Goal: Information Seeking & Learning: Stay updated

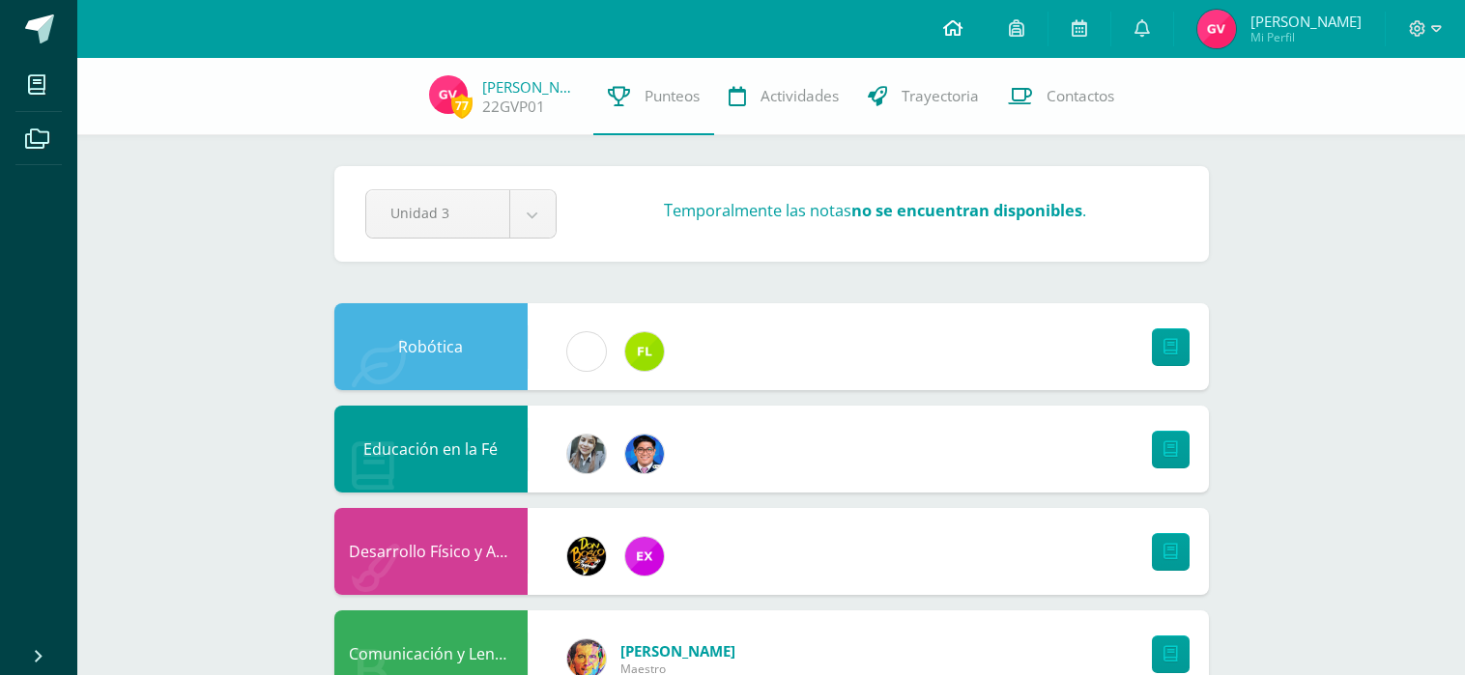
click at [962, 32] on icon at bounding box center [952, 27] width 19 height 17
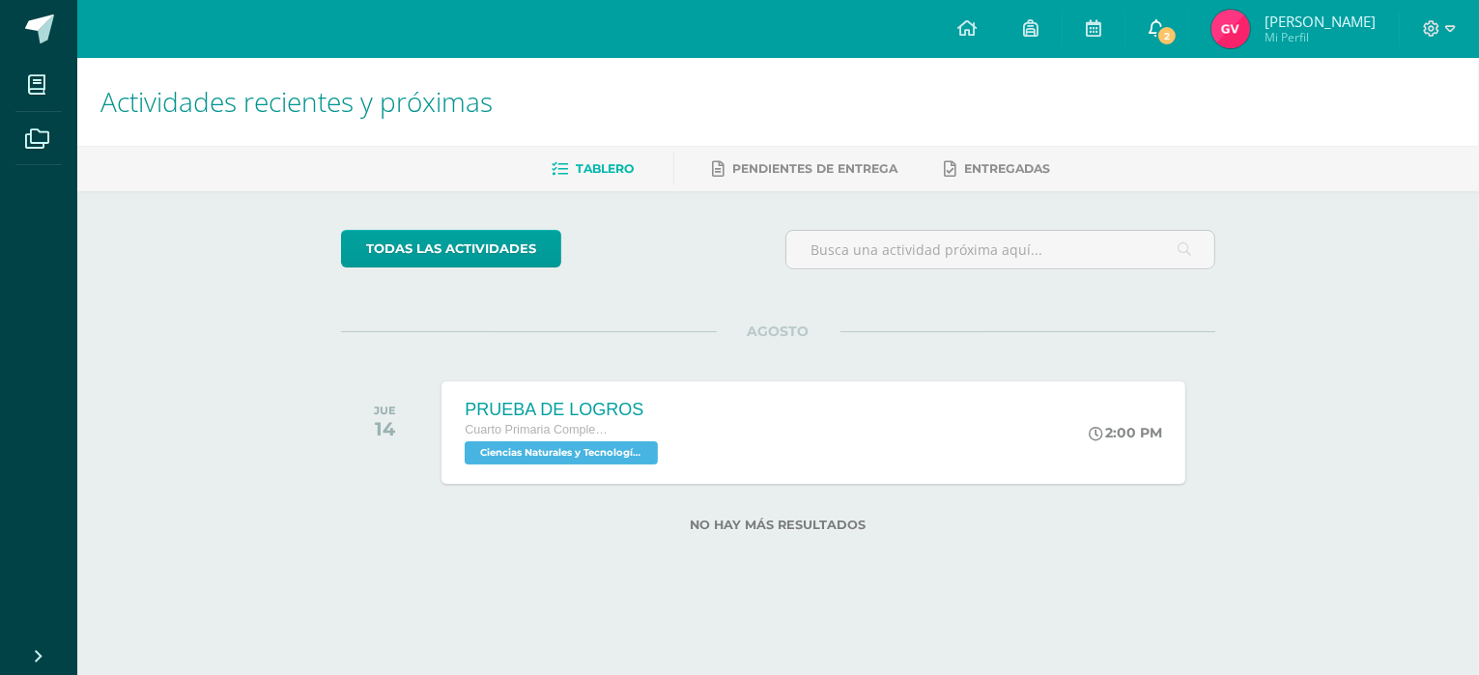
click at [1180, 16] on link "2" at bounding box center [1157, 29] width 62 height 58
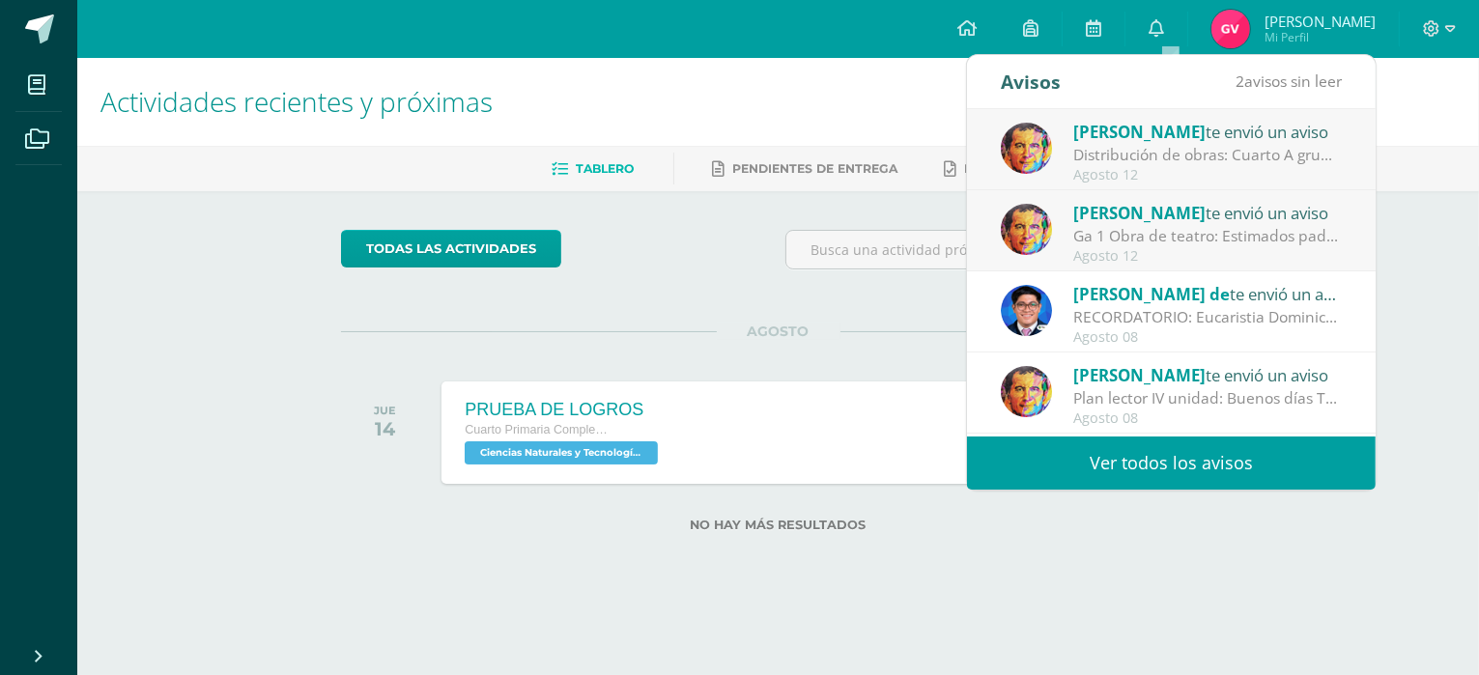
click at [1148, 229] on div "Ga 1 Obra de teatro: Estimados padres de familia Es un placer saludarlos. Adjun…" at bounding box center [1208, 236] width 269 height 22
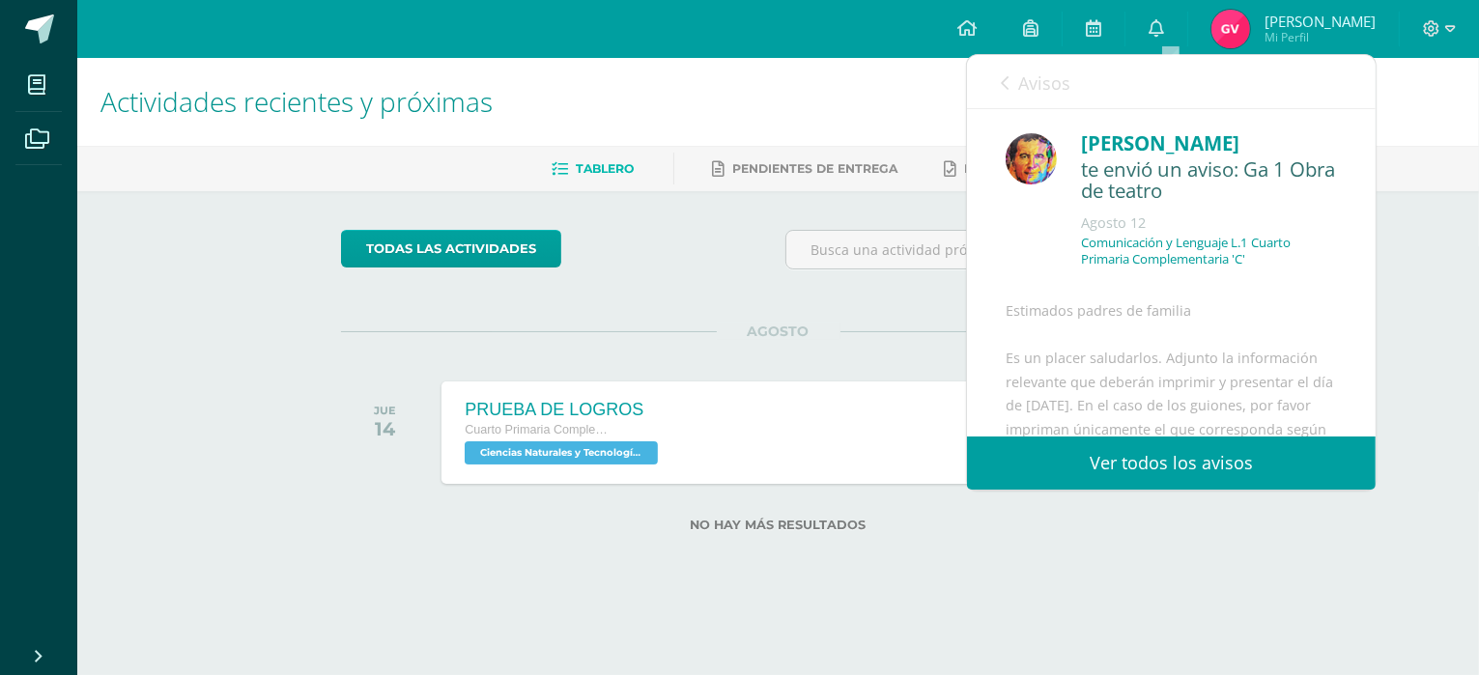
click at [1020, 83] on span "Avisos" at bounding box center [1045, 83] width 52 height 23
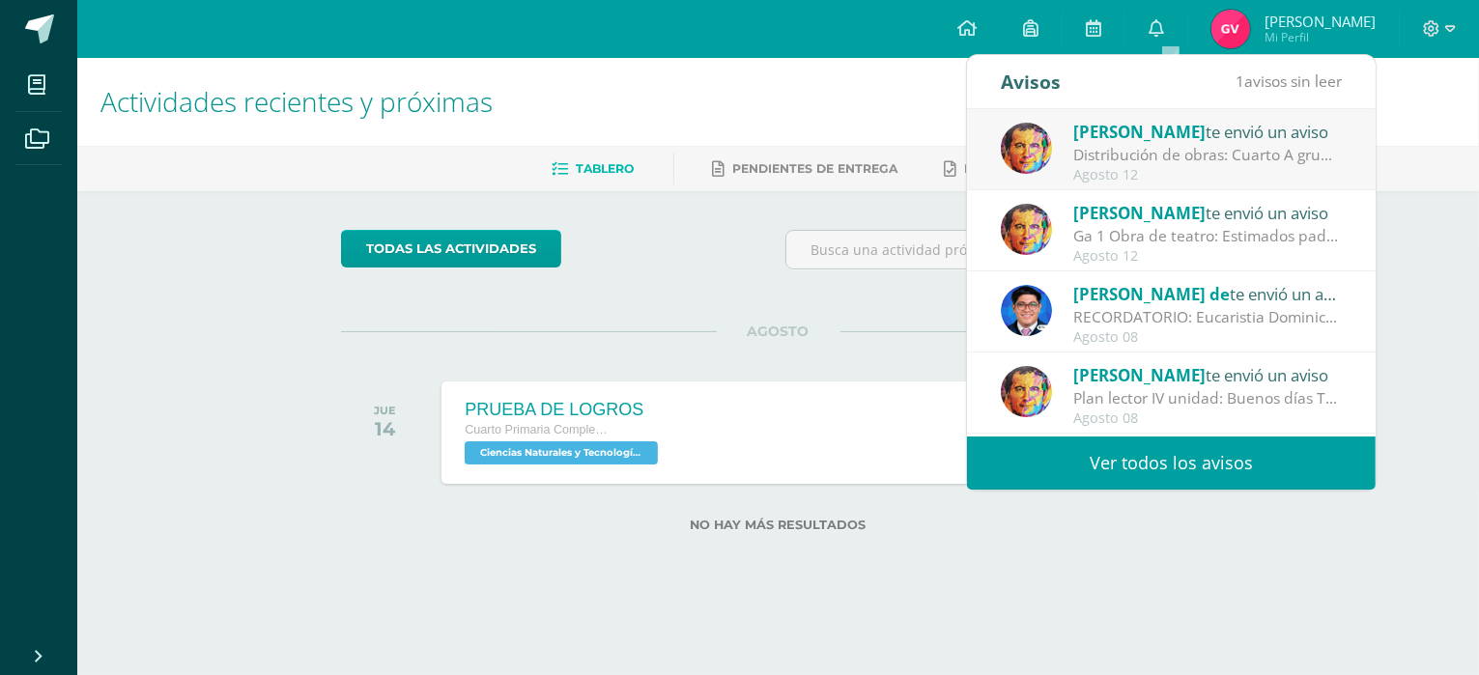
click at [1128, 144] on div "Distribución de obras: Cuarto A grupo 1: pastorela grupo 2: los fantasmas de [P…" at bounding box center [1208, 155] width 269 height 22
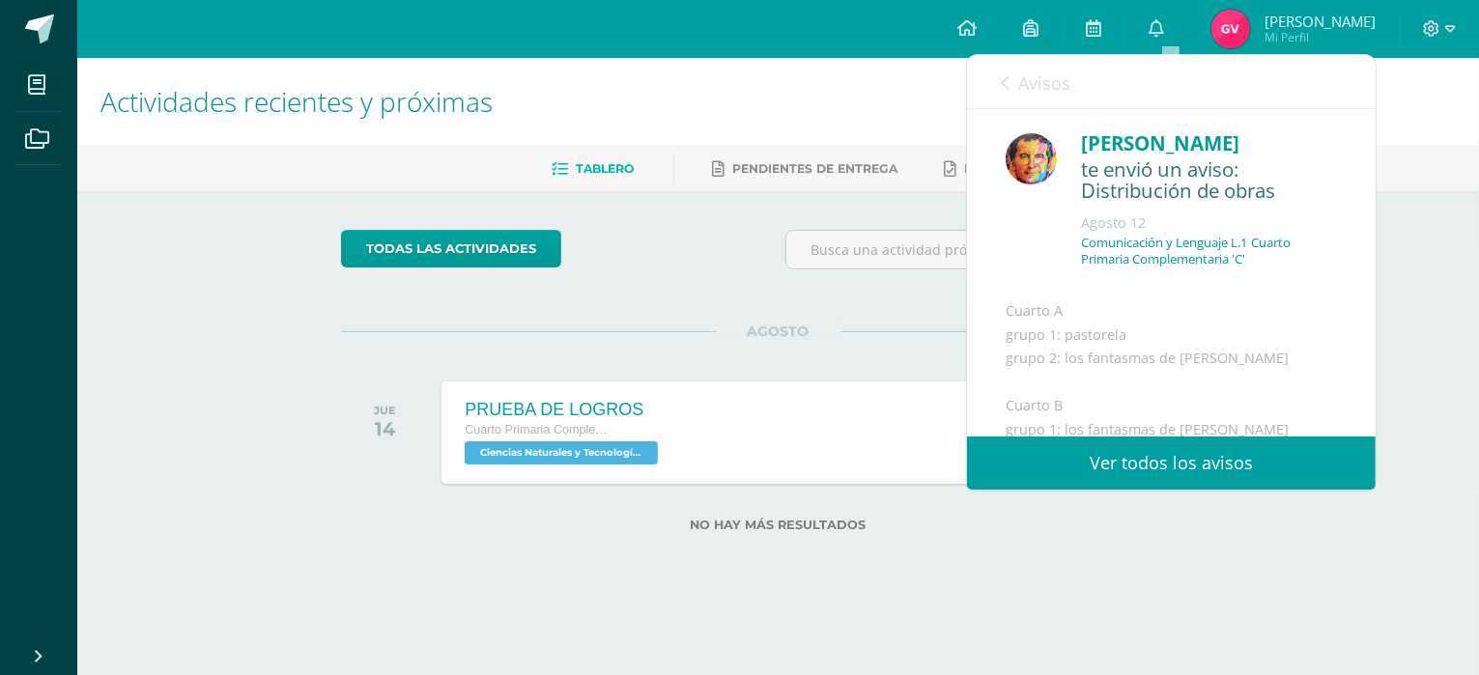
click at [1009, 76] on link "Avisos" at bounding box center [1036, 82] width 70 height 55
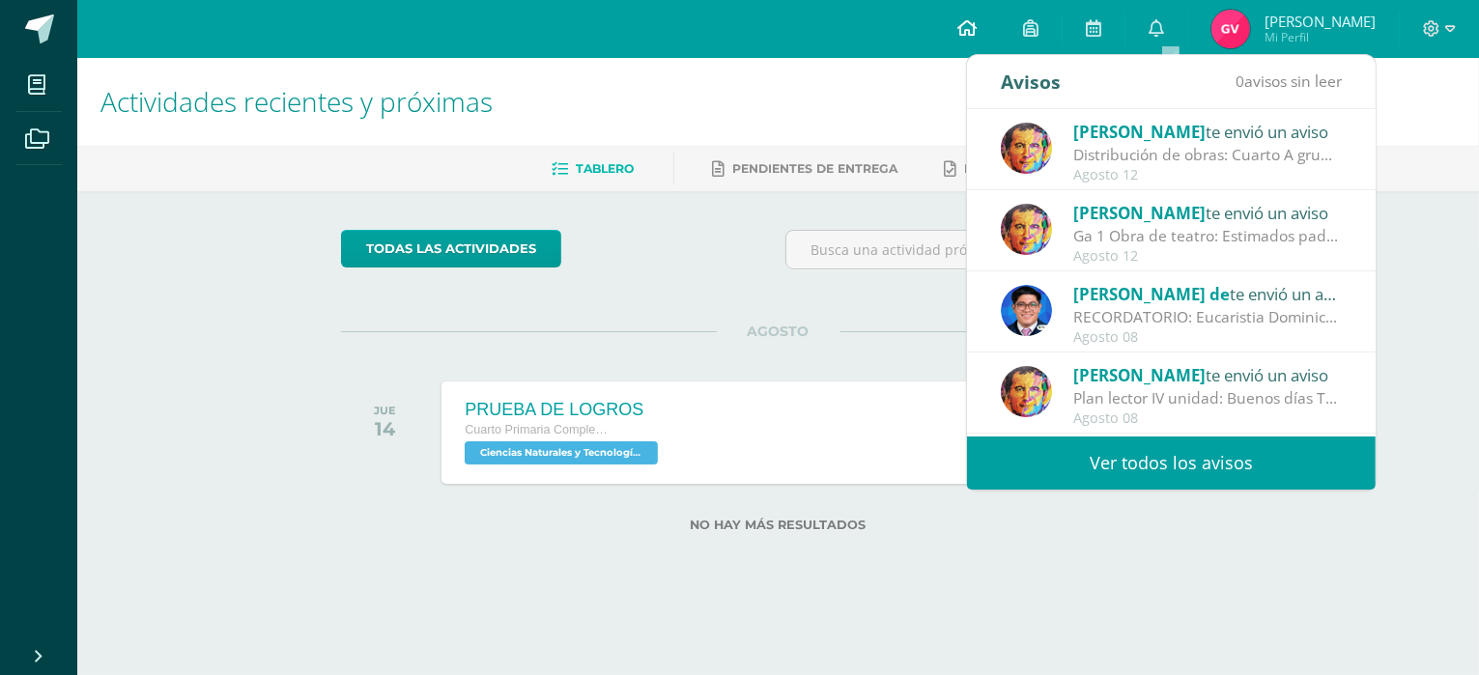
click at [977, 19] on icon at bounding box center [967, 27] width 19 height 17
